Goal: Task Accomplishment & Management: Complete application form

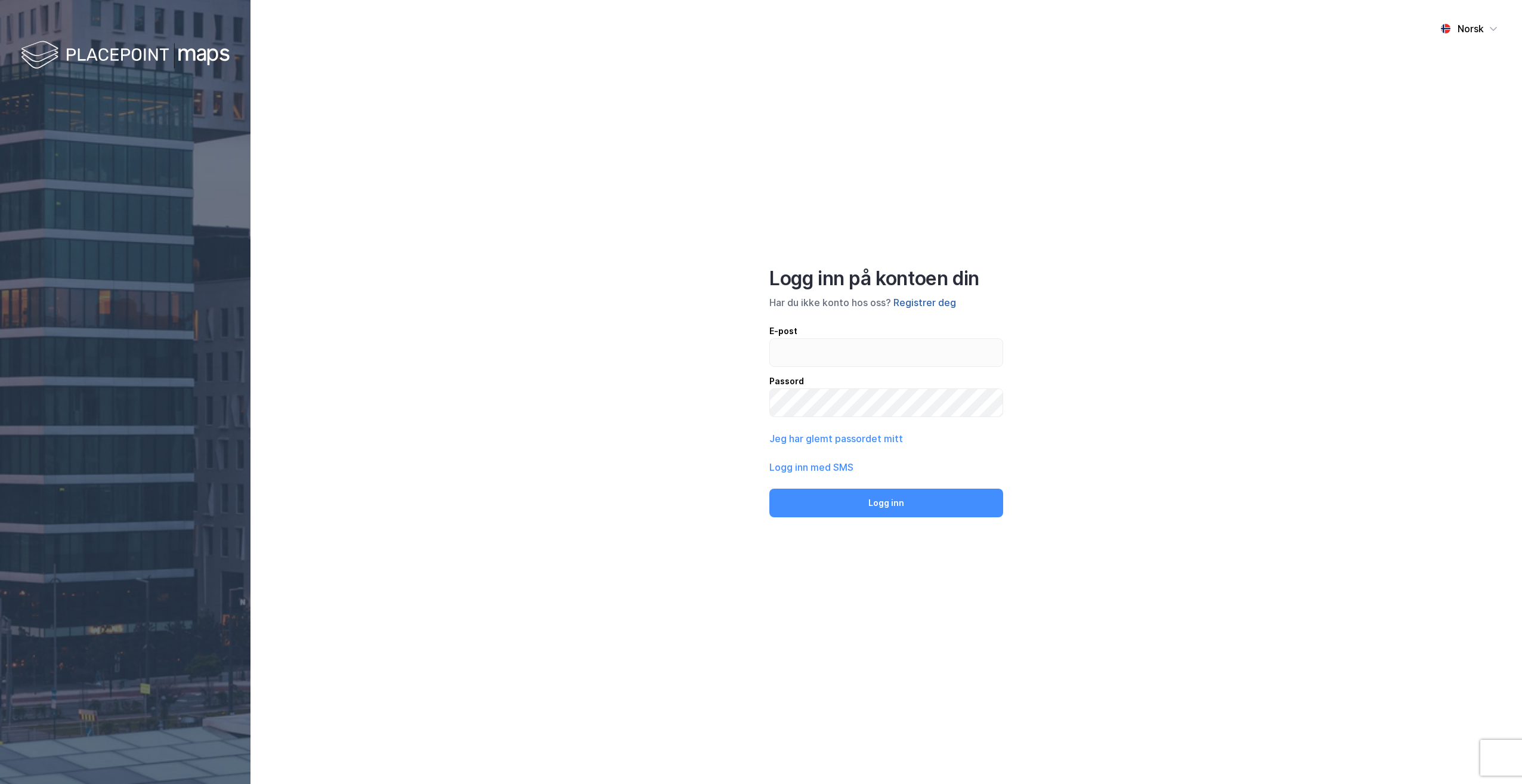
click at [909, 304] on button "Registrer deg" at bounding box center [925, 303] width 63 height 15
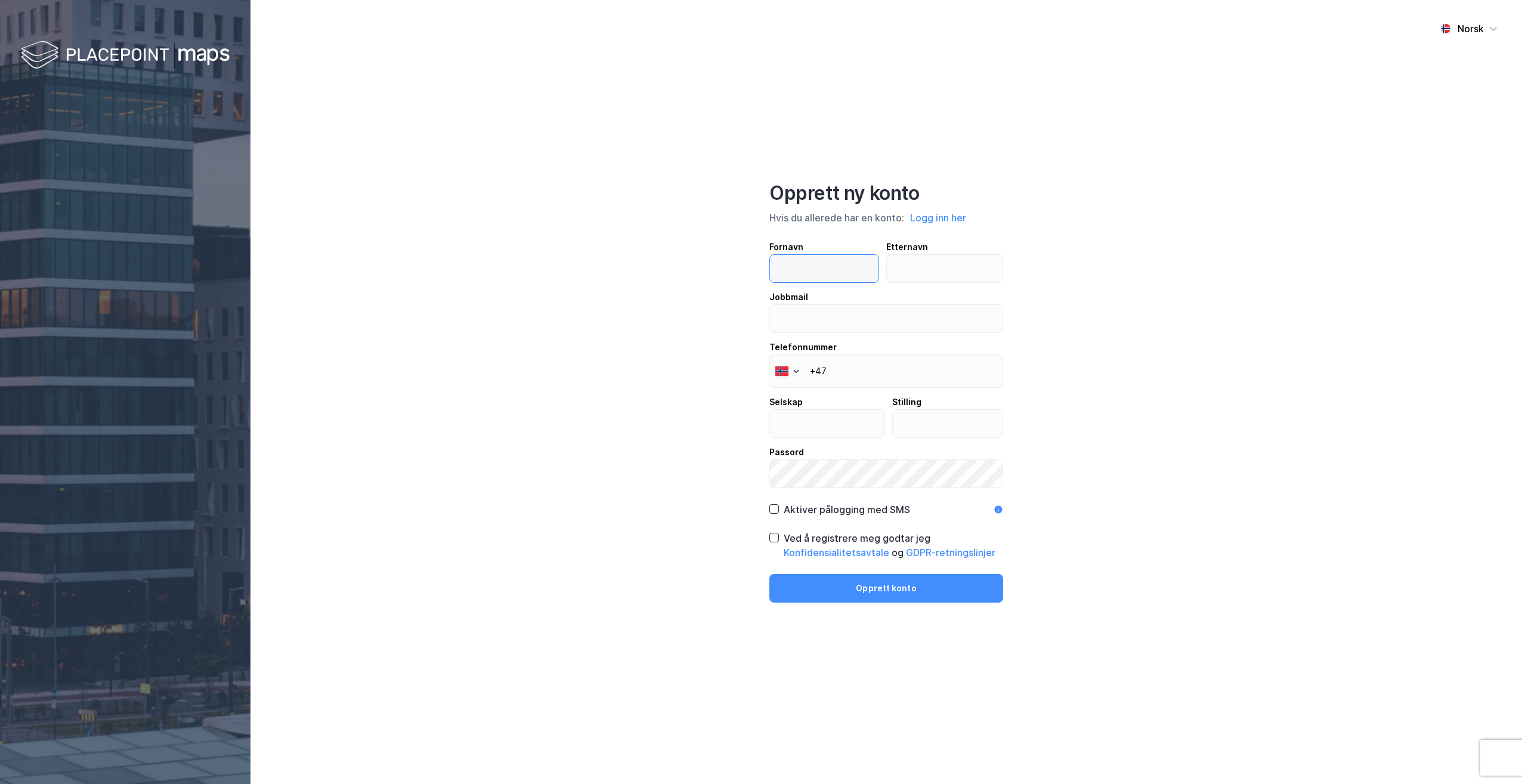
click at [795, 267] on input "text" at bounding box center [824, 269] width 109 height 28
type input "[PERSON_NAME]"
type input "Møller"
type input "[PERSON_NAME][EMAIL_ADDRESS][DOMAIN_NAME]"
click at [858, 383] on input "+47" at bounding box center [886, 371] width 234 height 33
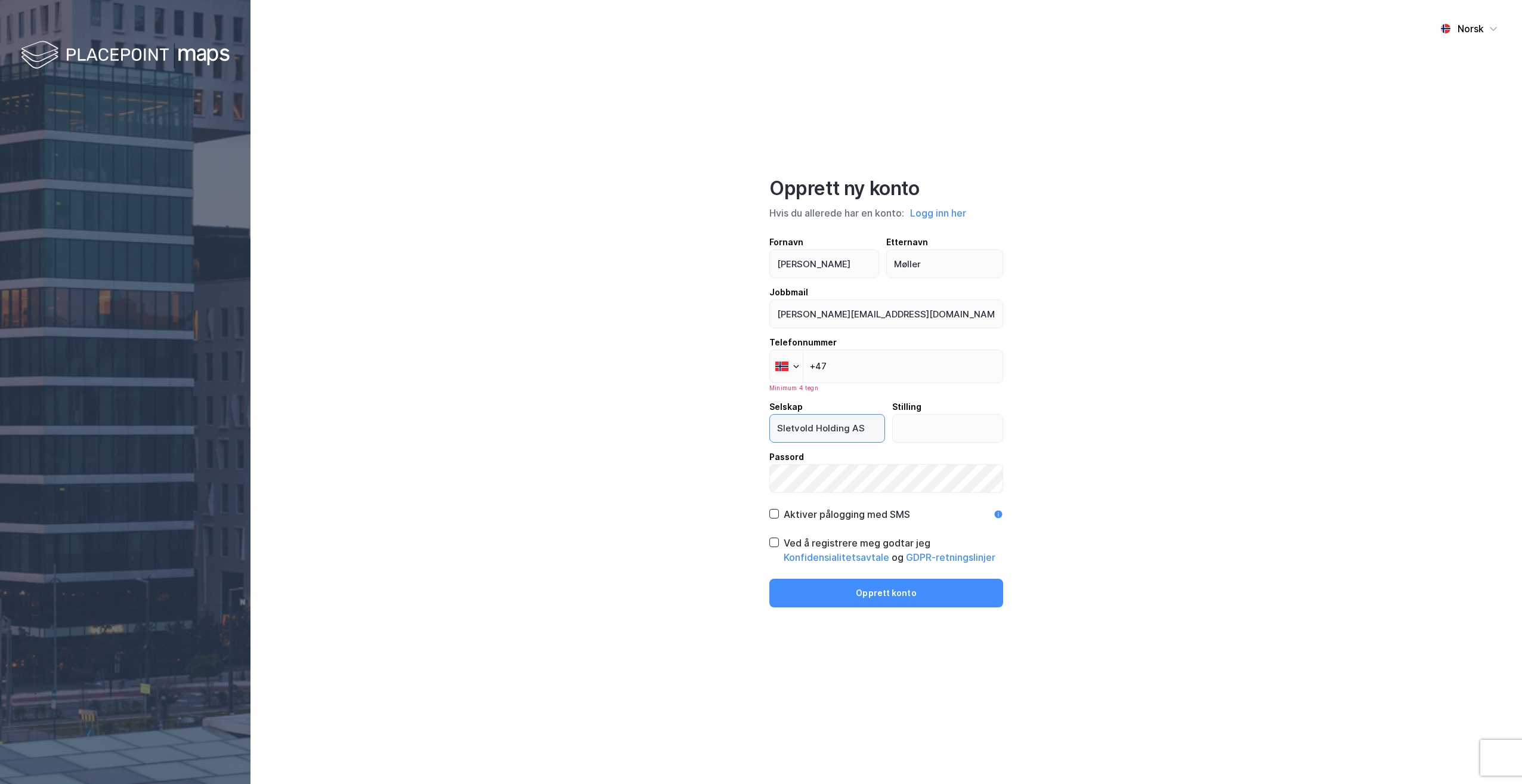
click at [826, 428] on input "Sletvold Holding AS" at bounding box center [827, 428] width 114 height 28
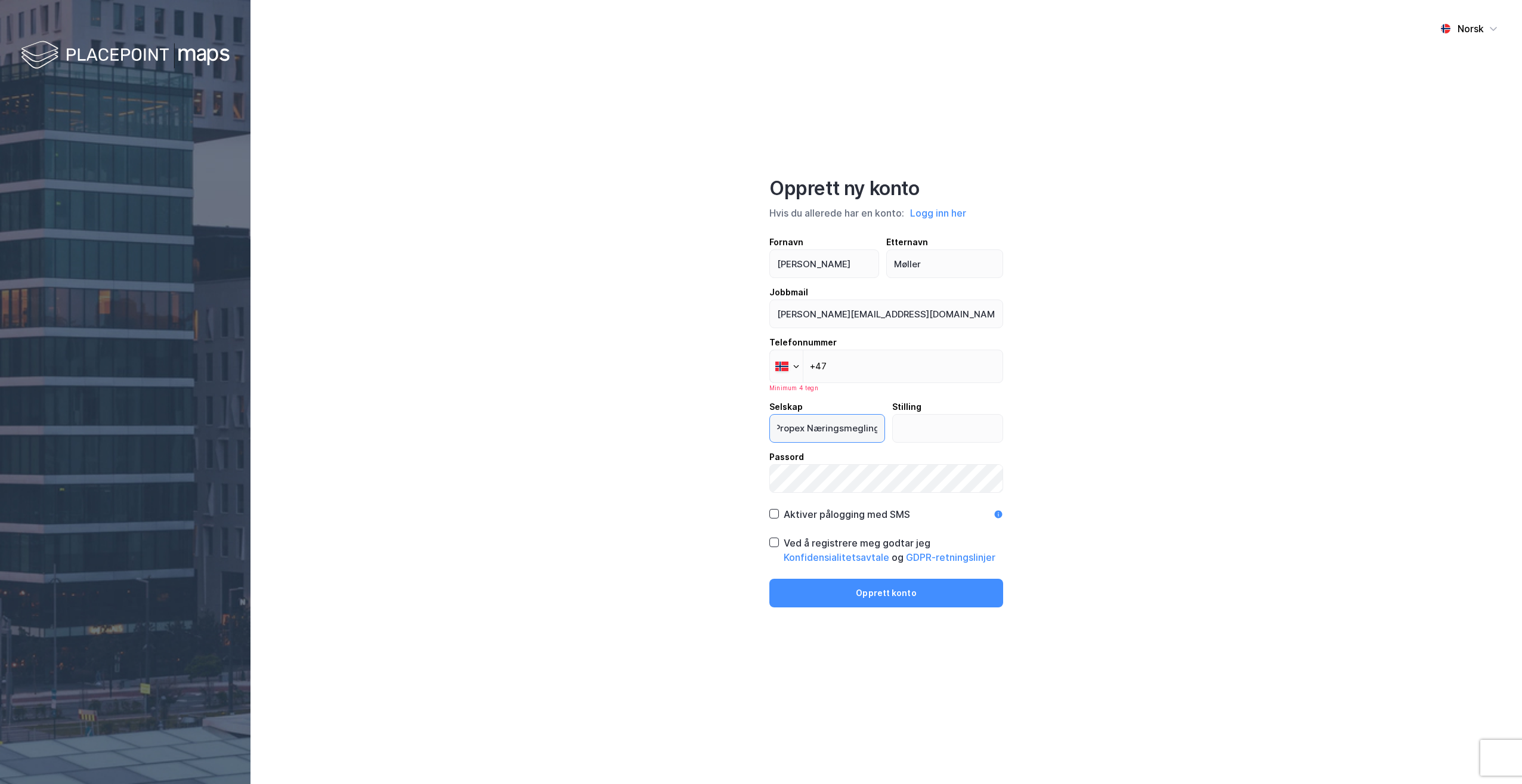
type input "Propex Næringsmegling"
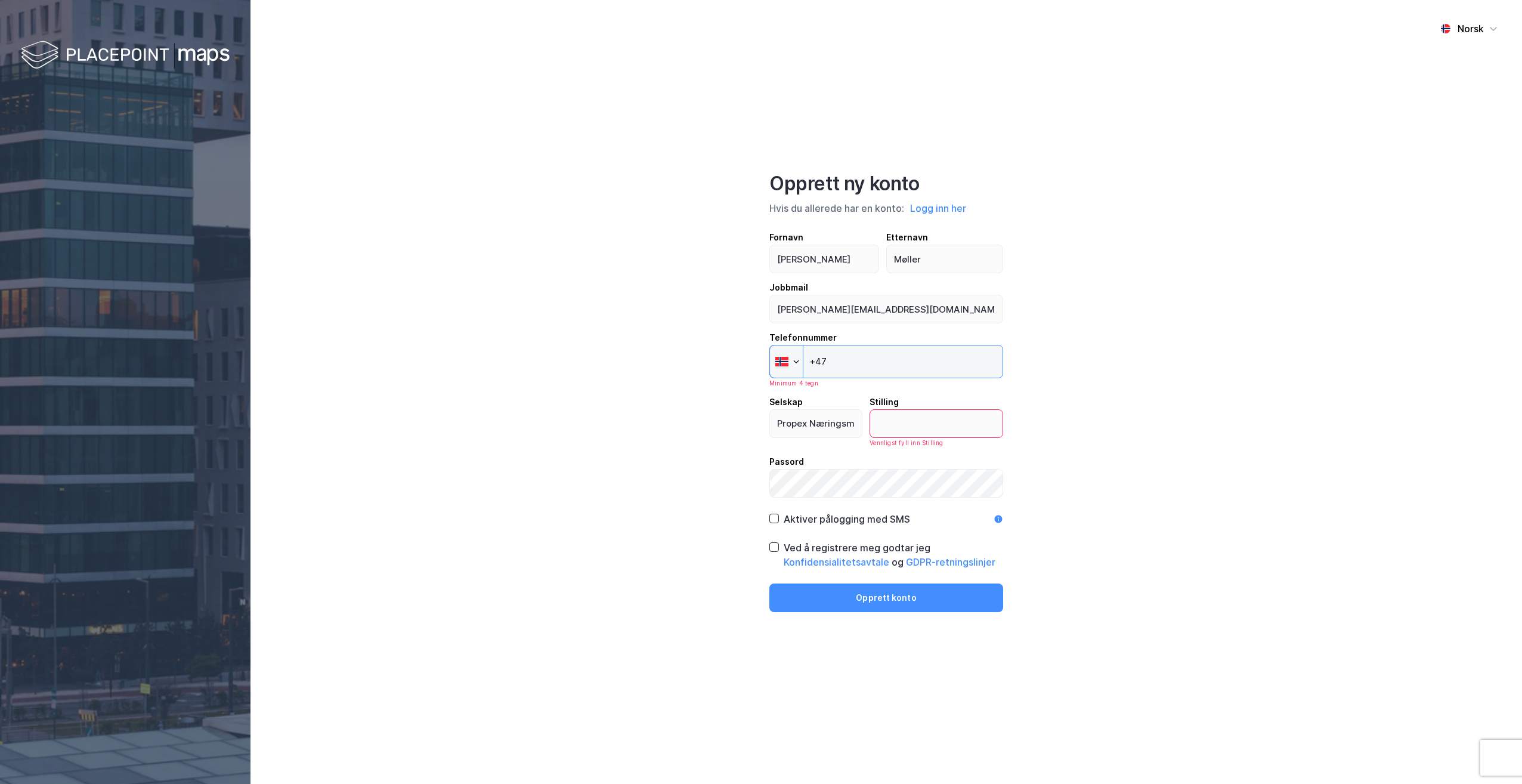
drag, startPoint x: 851, startPoint y: 370, endPoint x: 847, endPoint y: 364, distance: 7.2
click at [851, 370] on input "+47" at bounding box center [886, 362] width 234 height 33
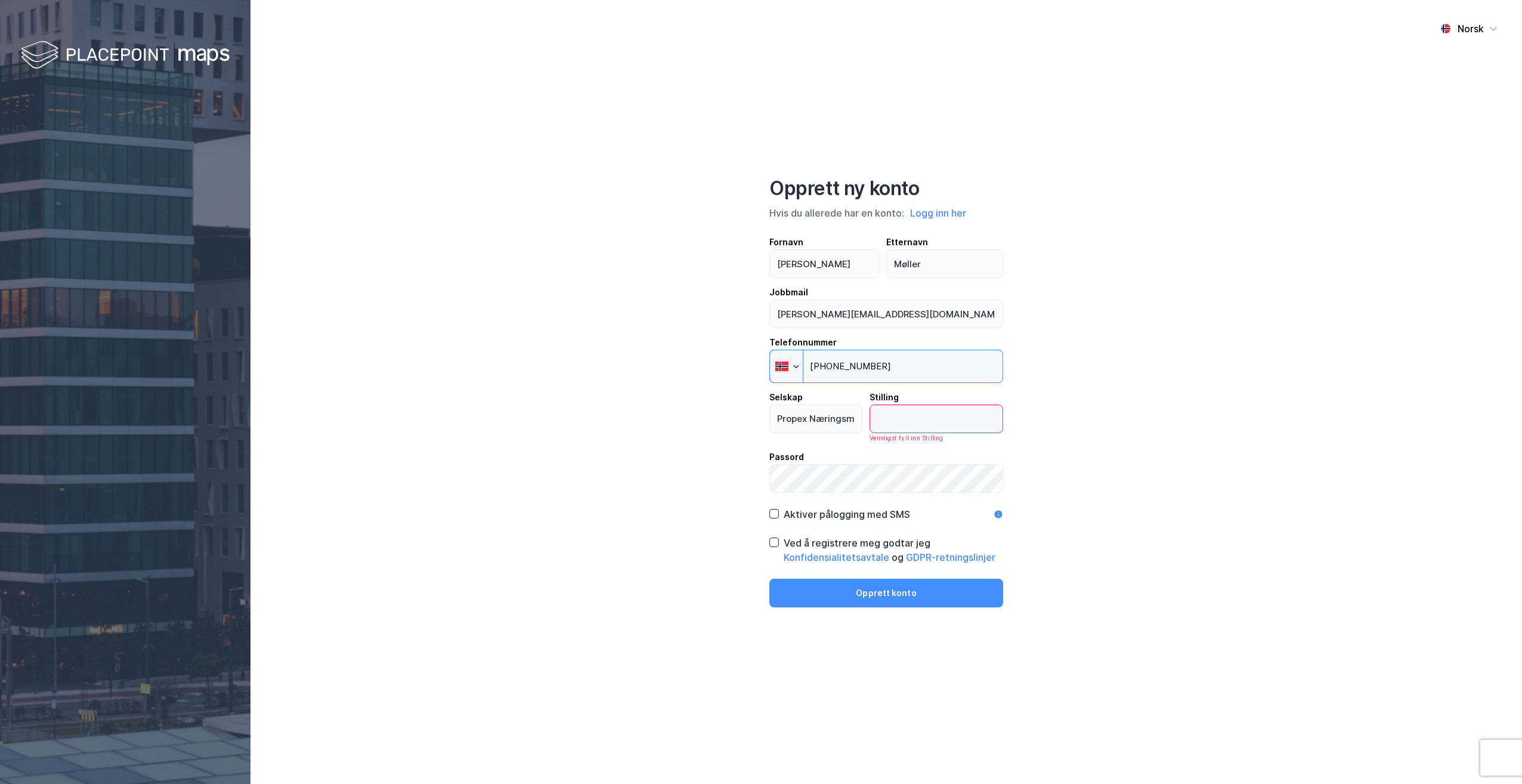
type input "[PHONE_NUMBER]"
click at [945, 412] on input "text" at bounding box center [936, 419] width 133 height 28
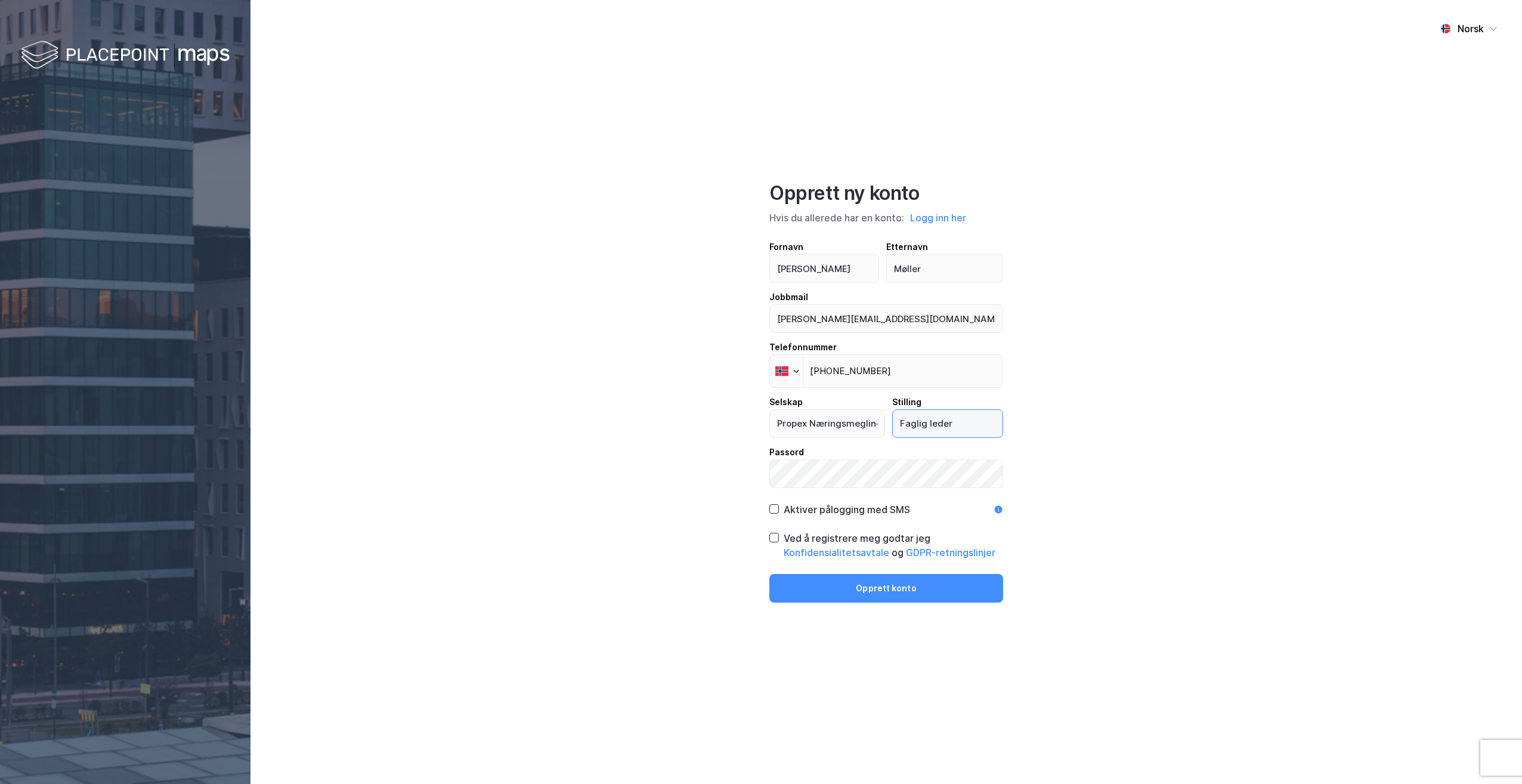
type input "Faglig leder"
click at [784, 507] on div "Aktiver pålogging med SMS" at bounding box center [847, 510] width 126 height 15
click at [772, 534] on icon at bounding box center [774, 536] width 8 height 8
click at [861, 421] on input "Propex Næringsmegling" at bounding box center [827, 423] width 114 height 28
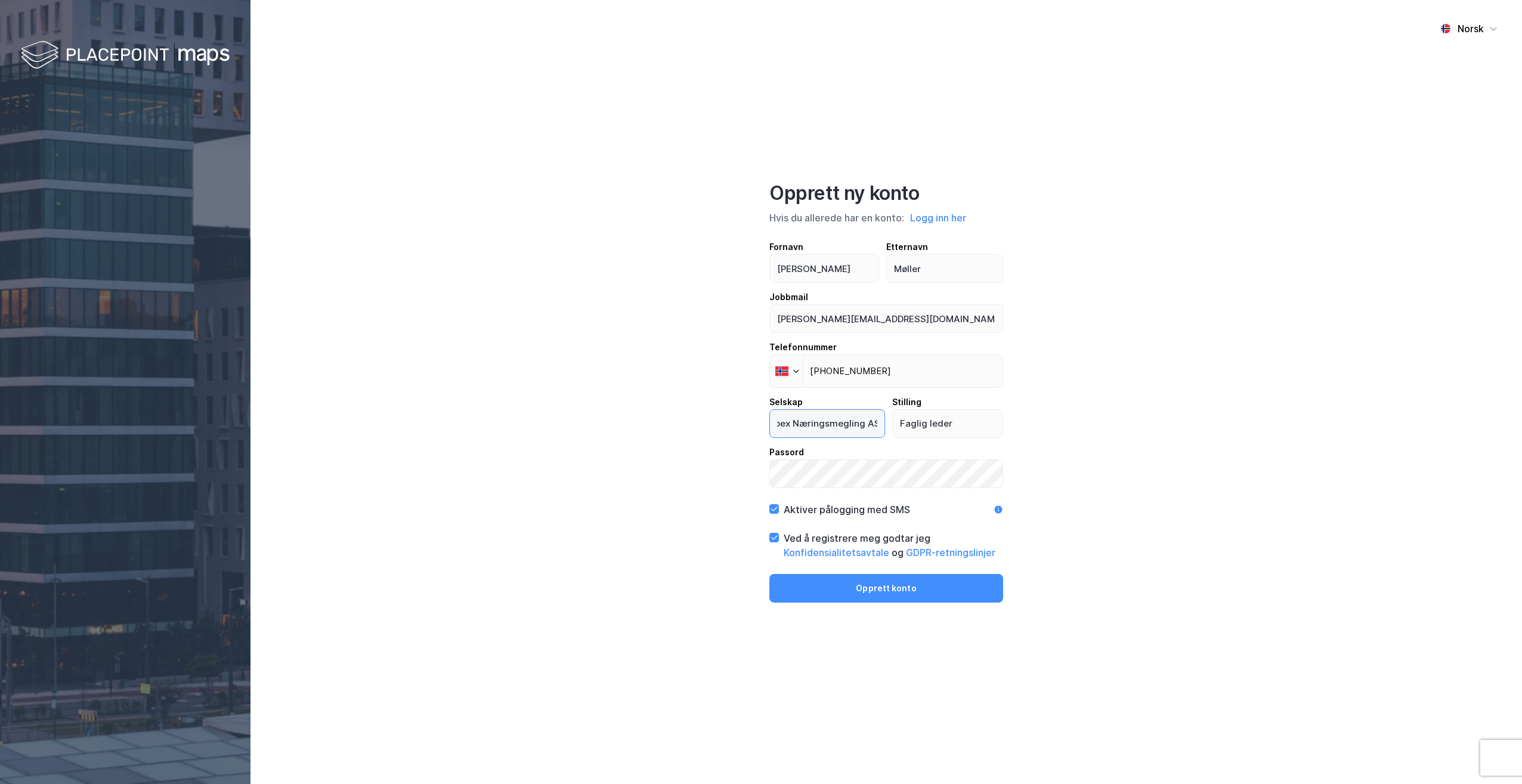
type input "Propex Næringsmegling AS"
click at [908, 698] on div "Norsk Opprett ny konto Hvis du allerede har en konto: Logg inn her Fornavn [PER…" at bounding box center [886, 392] width 1272 height 784
click at [900, 595] on button "Opprett konto" at bounding box center [886, 587] width 234 height 29
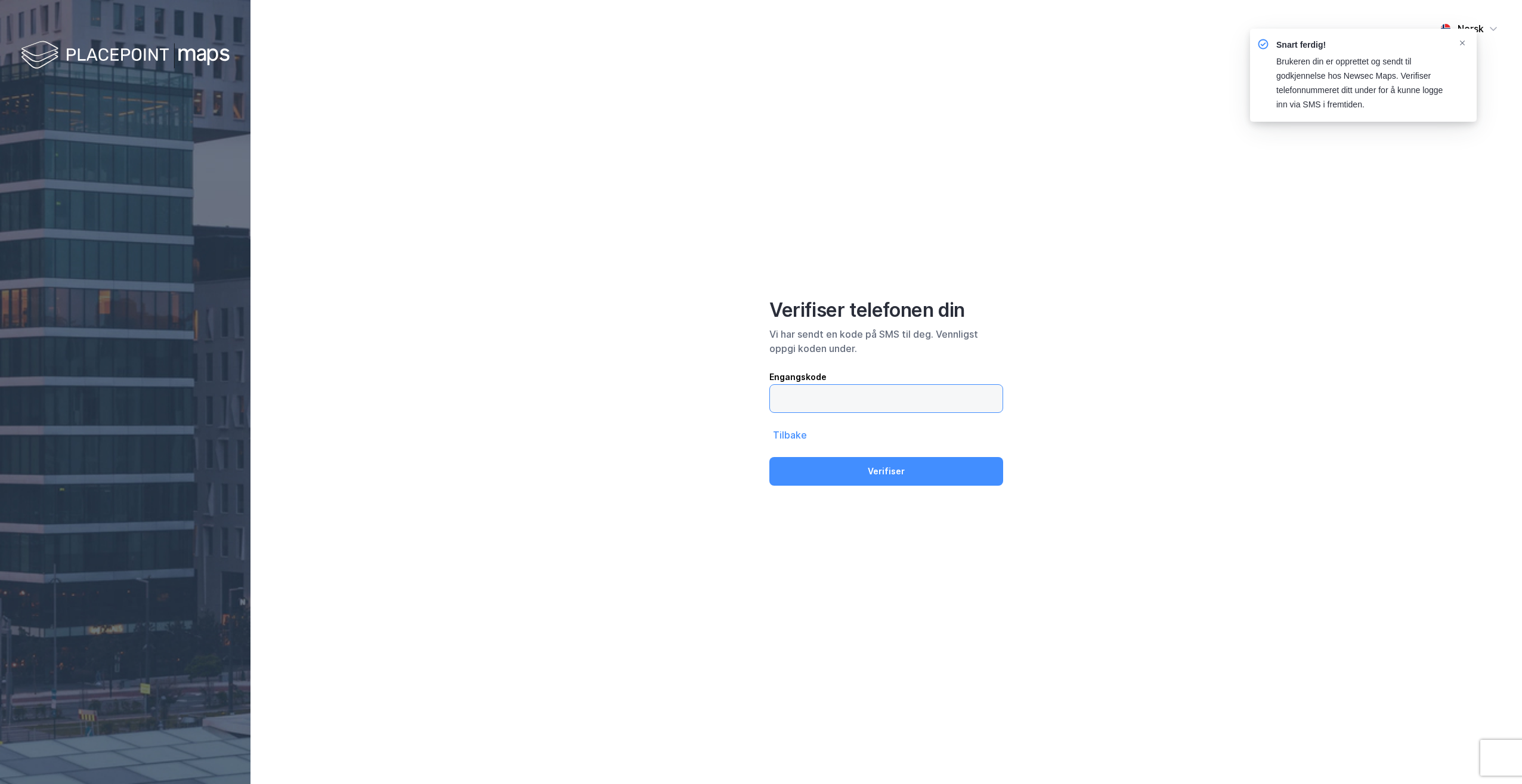
click at [851, 394] on input "text" at bounding box center [886, 398] width 233 height 28
type input "420658"
click at [886, 476] on button "Verifiser" at bounding box center [886, 470] width 234 height 29
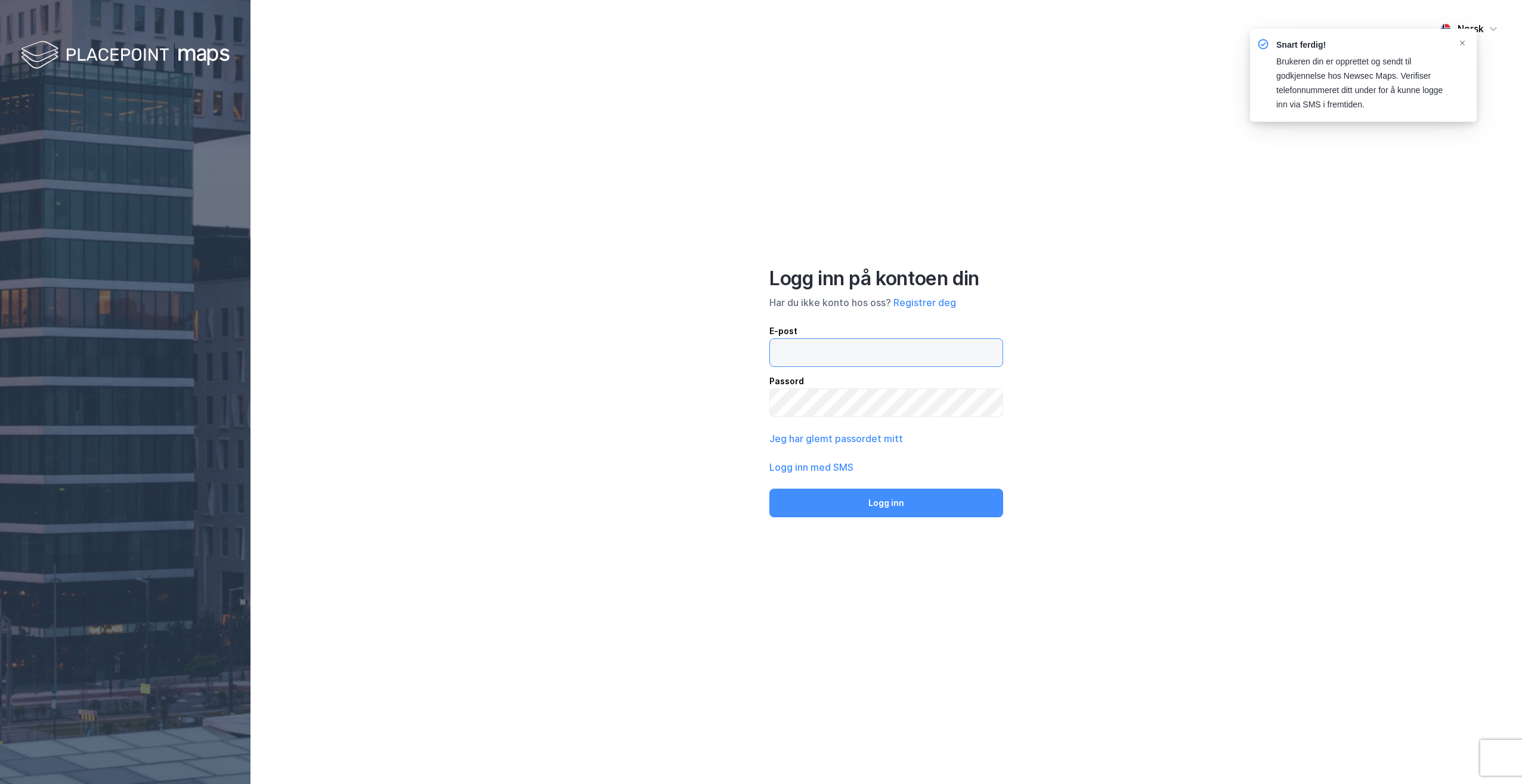
type input "[PERSON_NAME][EMAIL_ADDRESS][DOMAIN_NAME]"
click at [892, 513] on button "Logg inn" at bounding box center [886, 502] width 234 height 29
type input "[PERSON_NAME][EMAIL_ADDRESS][DOMAIN_NAME]"
click at [887, 507] on button "Logg inn" at bounding box center [886, 502] width 234 height 29
type input "[PERSON_NAME][EMAIL_ADDRESS][DOMAIN_NAME]"
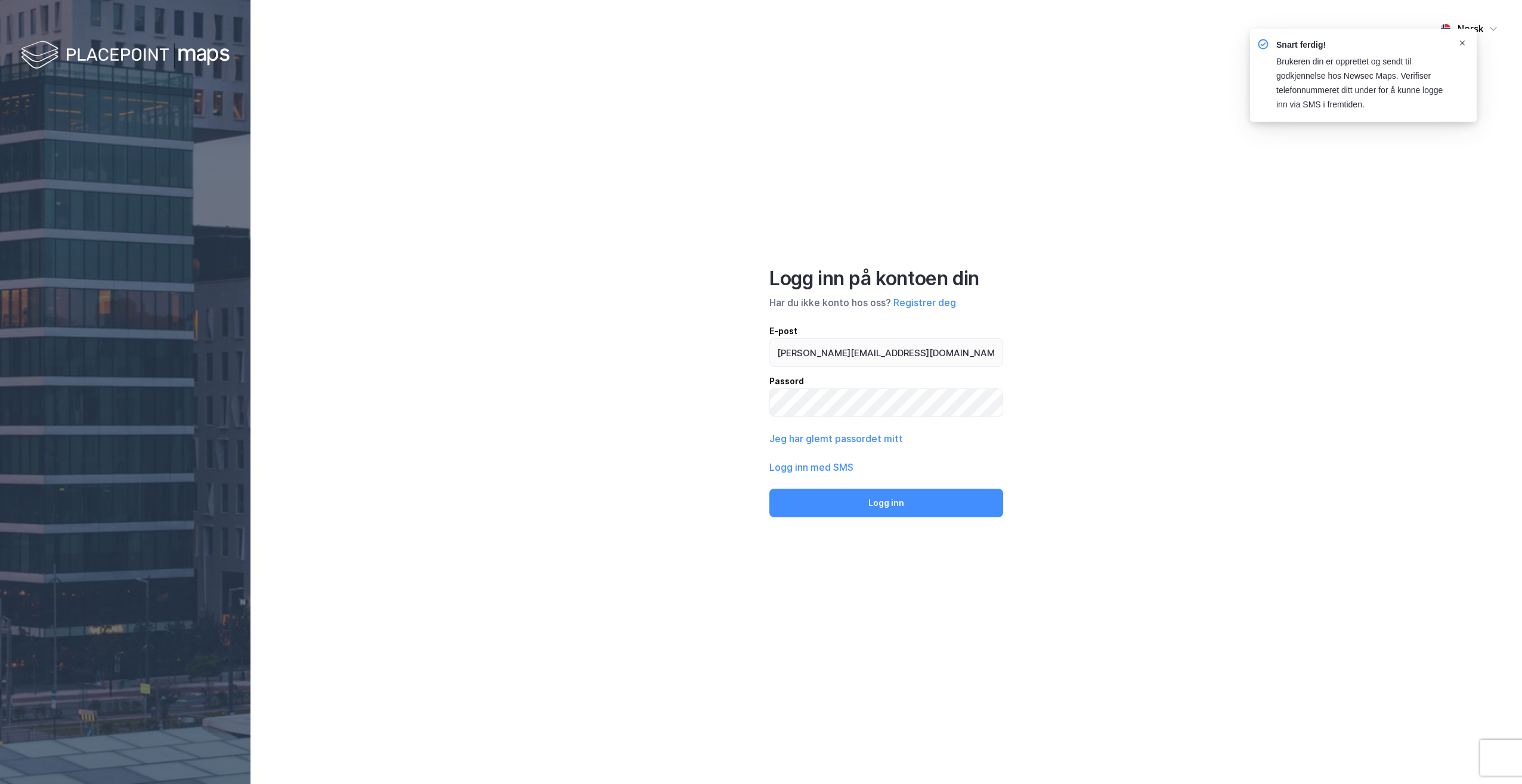
click at [1463, 44] on icon "Notifications Alt+T" at bounding box center [1462, 43] width 7 height 7
click at [1446, 384] on div "Norsk Logg inn på kontoen din Har du ikke konto hos oss? Registrer deg E-post […" at bounding box center [886, 392] width 1272 height 784
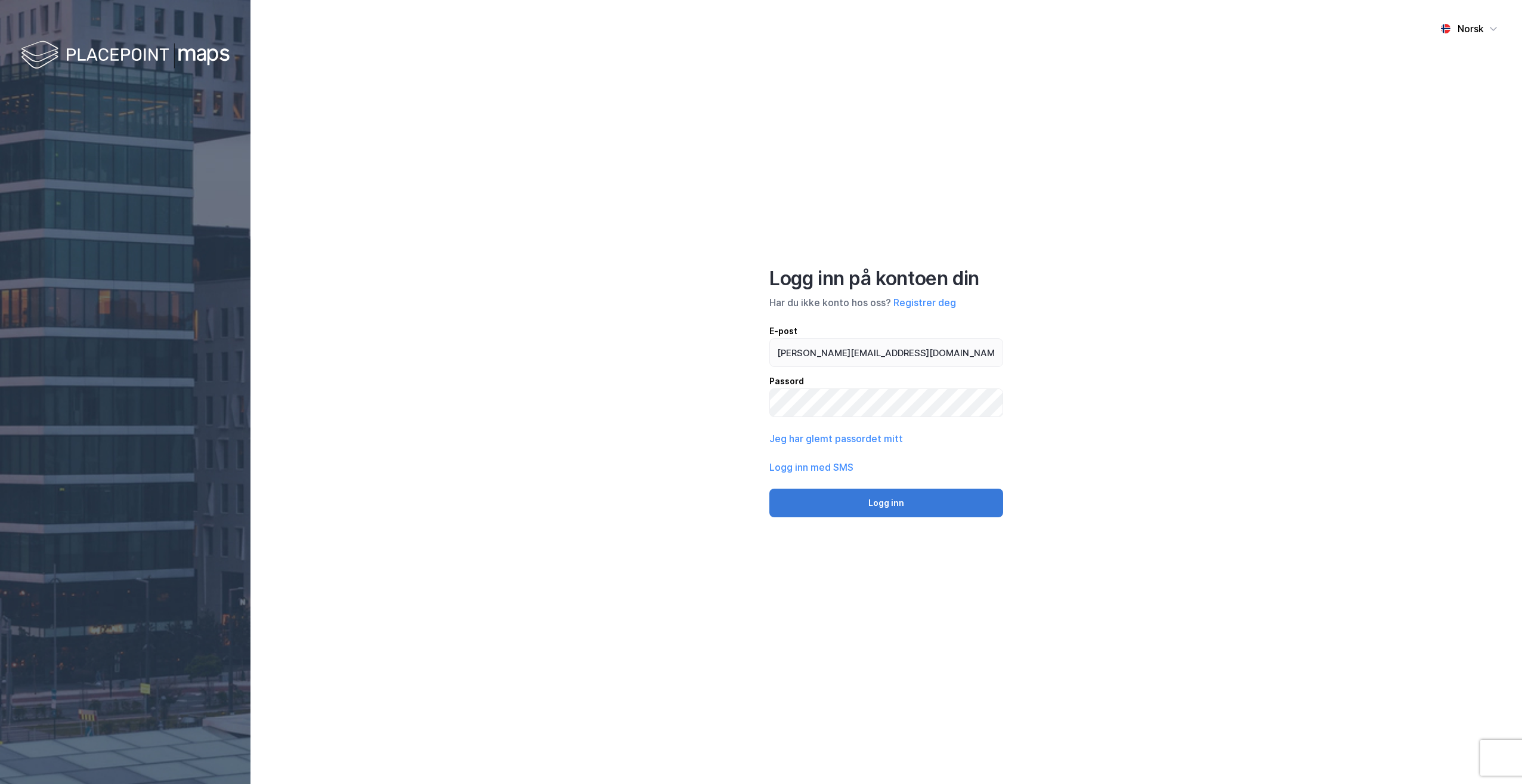
click at [875, 512] on button "Logg inn" at bounding box center [886, 502] width 234 height 29
type input "[PERSON_NAME][EMAIL_ADDRESS][DOMAIN_NAME]"
